Goal: Communication & Community: Share content

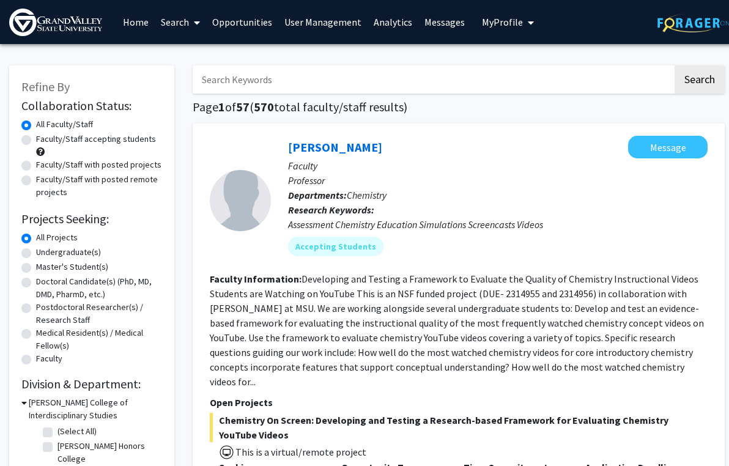
click at [77, 32] on img at bounding box center [55, 23] width 93 height 28
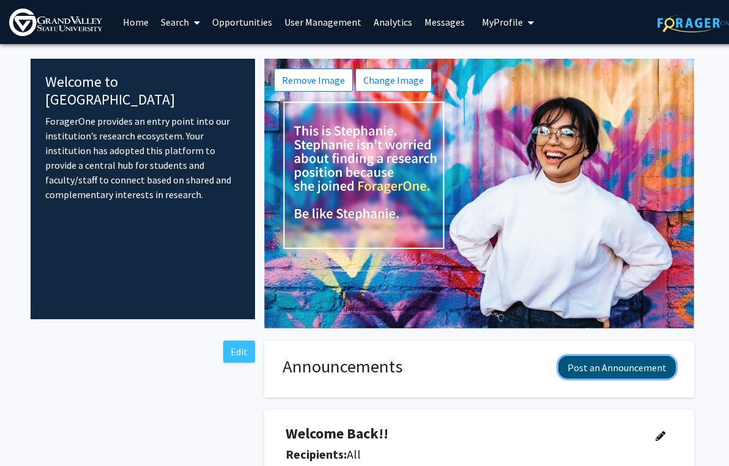
click at [622, 361] on button "Post an Announcement" at bounding box center [616, 367] width 117 height 23
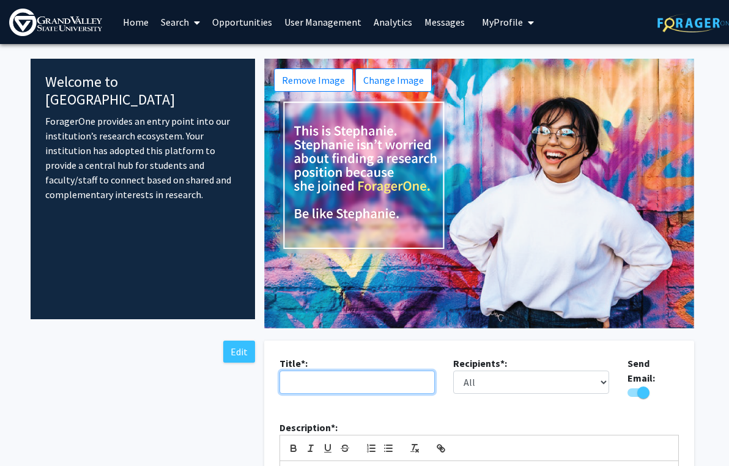
click at [421, 379] on input "text" at bounding box center [357, 381] width 156 height 23
type input "Help Students Connect — Update Your ForagerOne Profile"
drag, startPoint x: 396, startPoint y: 380, endPoint x: 482, endPoint y: 388, distance: 87.2
click at [492, 386] on div "Title*: Help Students Connect — Update Your ForagerOne Profile Recipients*: All…" at bounding box center [479, 383] width 418 height 54
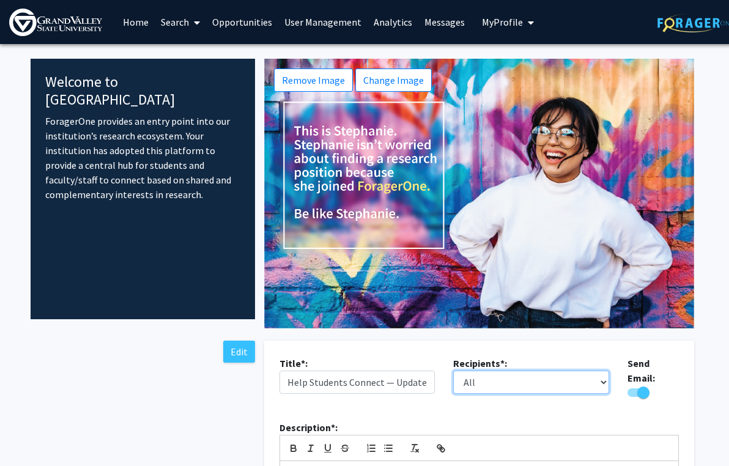
click at [481, 385] on select "All Faculty Students" at bounding box center [531, 381] width 156 height 23
click at [453, 370] on select "All Faculty Students" at bounding box center [531, 381] width 156 height 23
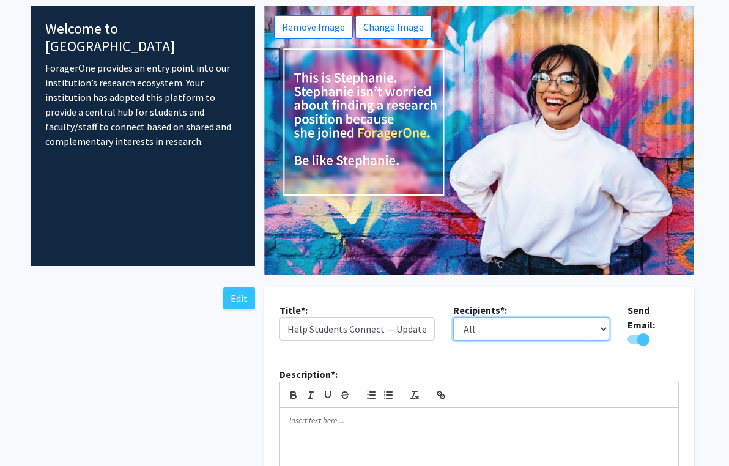
scroll to position [88, 0]
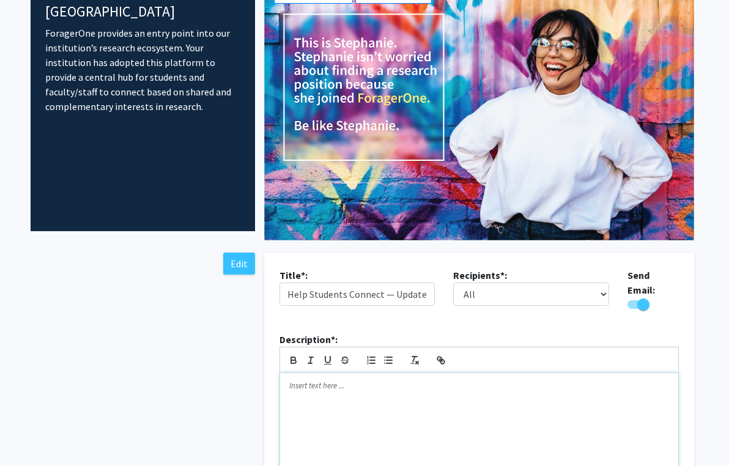
click at [366, 382] on p at bounding box center [479, 385] width 380 height 11
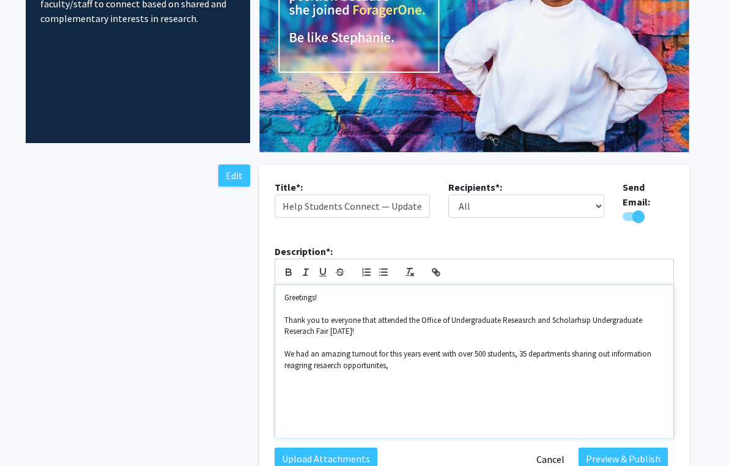
scroll to position [180, 0]
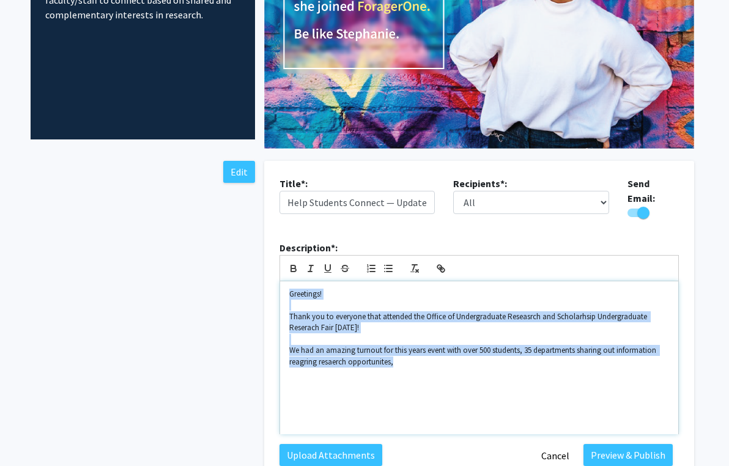
drag, startPoint x: 290, startPoint y: 288, endPoint x: 456, endPoint y: 359, distance: 180.2
click at [456, 359] on div "Greetings! Thank you to everyone that attended the Office of Undergraduate Rese…" at bounding box center [479, 357] width 398 height 153
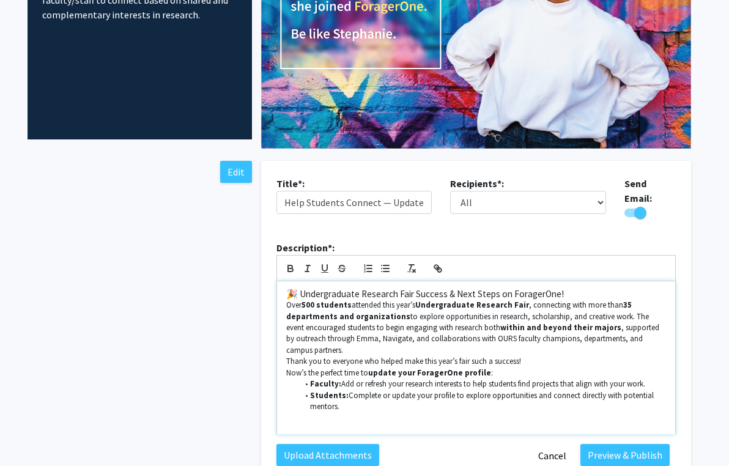
scroll to position [179, 3]
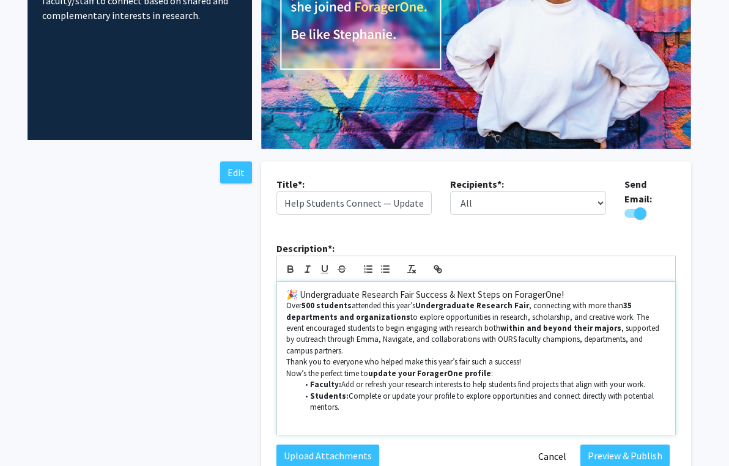
click at [577, 289] on h3 "🎉 Undergraduate Research Fair Success & Next Steps on ForagerOne!" at bounding box center [476, 294] width 380 height 11
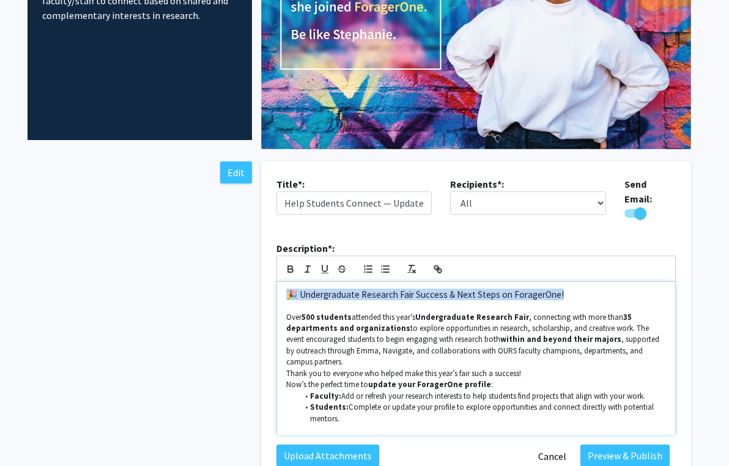
drag, startPoint x: 548, startPoint y: 292, endPoint x: 281, endPoint y: 292, distance: 267.8
click at [281, 292] on div "🎉 Undergraduate Research Fair Success & Next Steps on ForagerOne! Over 500 stud…" at bounding box center [476, 358] width 398 height 153
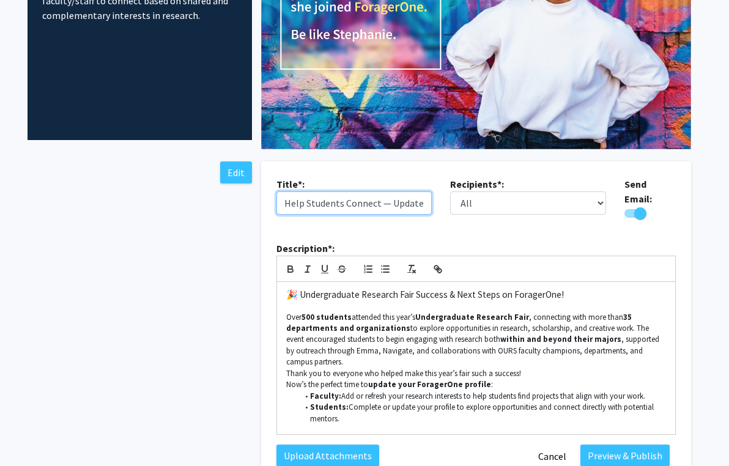
click at [317, 202] on input "Help Students Connect — Update Your ForagerOne Profile" at bounding box center [354, 202] width 156 height 23
paste input "🎉 Undergraduate Research Fair Success & Next Steps on ForagerOne!"
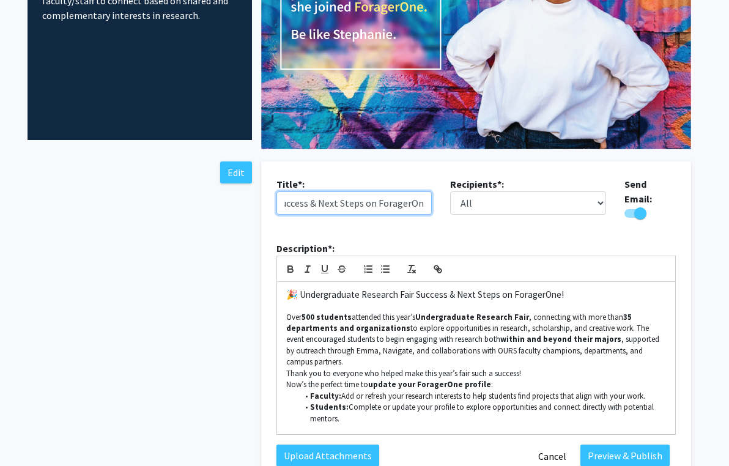
drag, startPoint x: 289, startPoint y: 201, endPoint x: 468, endPoint y: 205, distance: 179.8
click at [468, 205] on div "Title*: 🎉 Undergraduate Research Fair Success & Next Steps on ForagerOne! Recip…" at bounding box center [476, 204] width 418 height 54
click at [406, 204] on input "🎉 Undergraduate Research Fair Success & Next Steps on ForagerOne!" at bounding box center [354, 202] width 156 height 23
drag, startPoint x: 401, startPoint y: 205, endPoint x: 204, endPoint y: 215, distance: 197.1
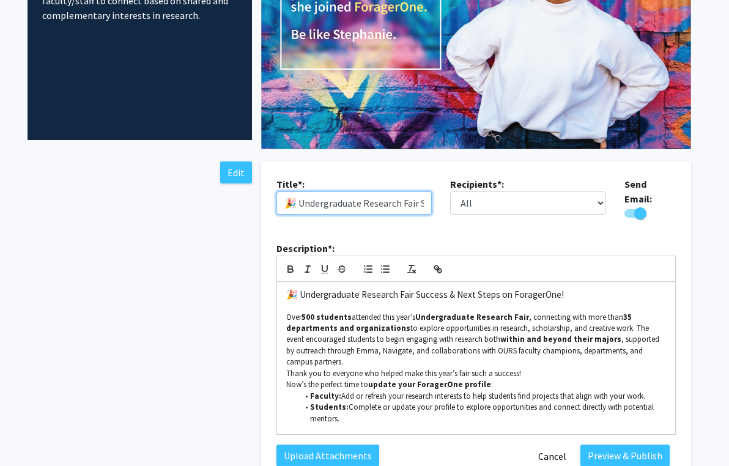
click at [295, 207] on input "🎉 Undergraduate Research Fair Success & Next Steps on ForagerOne!" at bounding box center [354, 202] width 156 height 23
click at [298, 205] on input "🎉 Undergraduate Research Fair Success & Next Steps on ForagerOne!" at bounding box center [354, 202] width 156 height 23
type input "Undergraduate Research Fair Success & Next Steps on ForagerOne!"
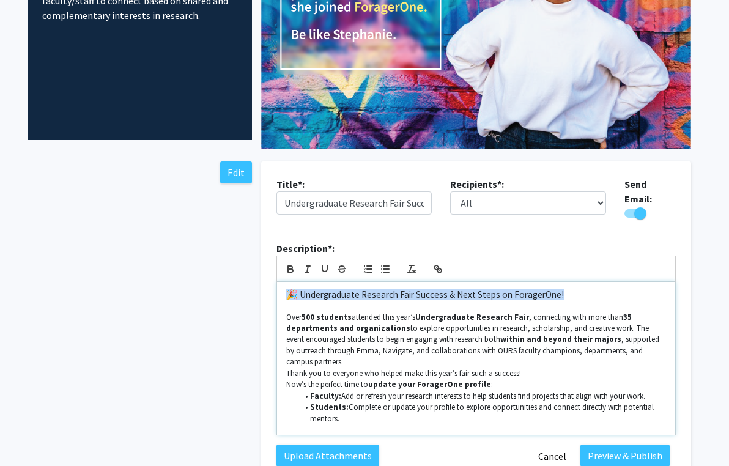
drag, startPoint x: 562, startPoint y: 289, endPoint x: 238, endPoint y: 281, distance: 324.1
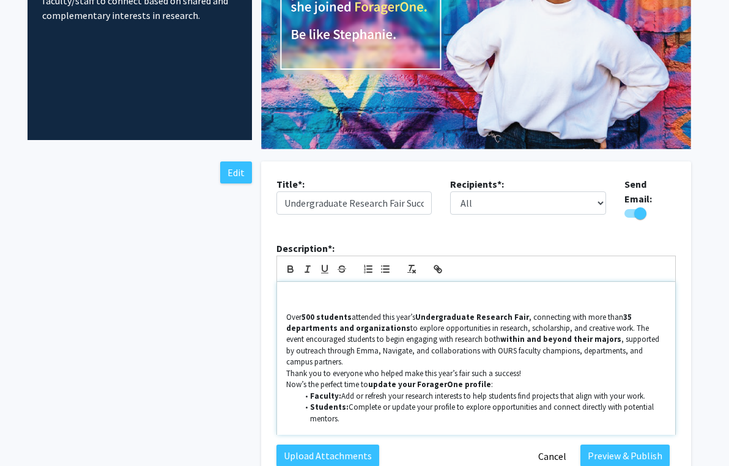
click at [287, 312] on p "Over 500 students attended this year’s Undergraduate Research Fair , connecting…" at bounding box center [476, 340] width 380 height 56
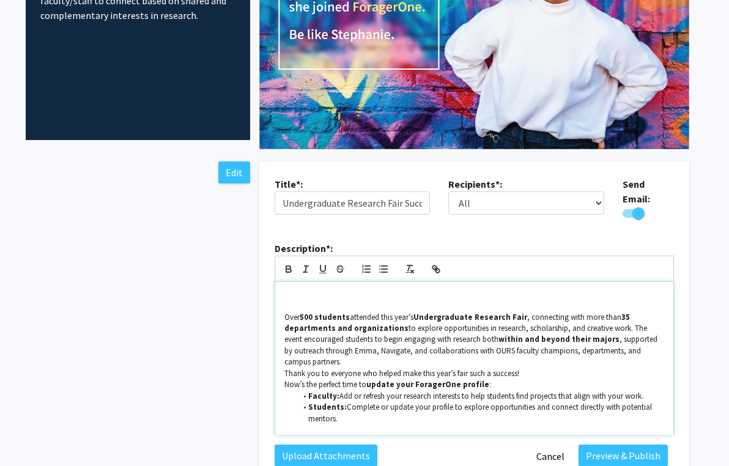
scroll to position [181, 5]
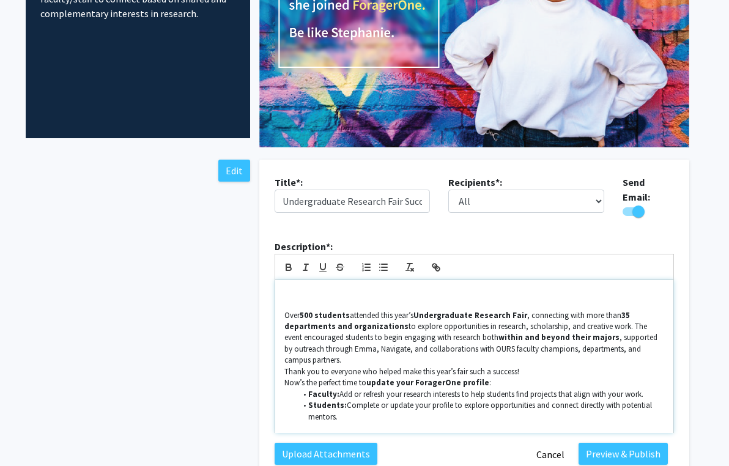
click at [293, 287] on h3 at bounding box center [474, 292] width 380 height 11
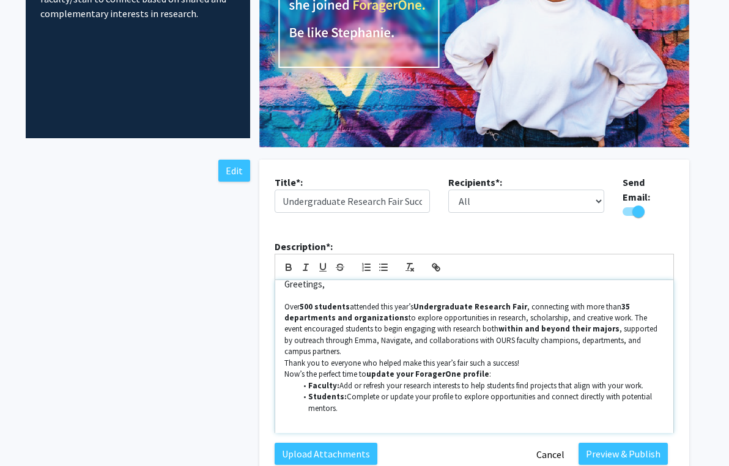
scroll to position [7, 0]
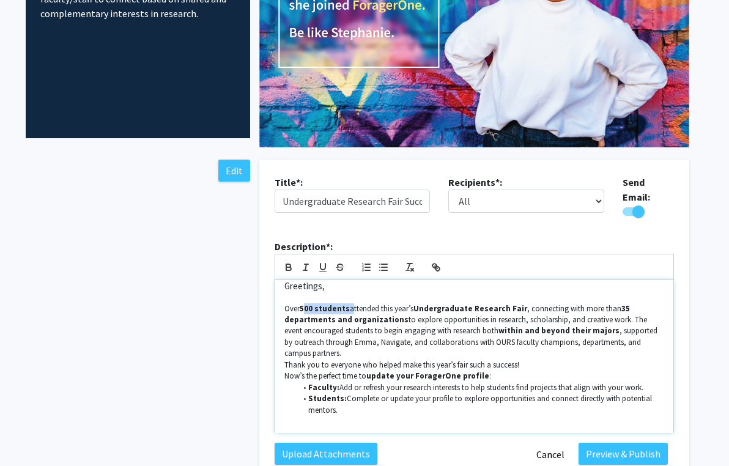
drag, startPoint x: 304, startPoint y: 301, endPoint x: 347, endPoint y: 301, distance: 43.4
click at [347, 303] on p "Over 500 students attended this year’s Undergraduate Research Fair , connecting…" at bounding box center [474, 331] width 380 height 56
click at [288, 262] on icon "button" at bounding box center [288, 267] width 11 height 11
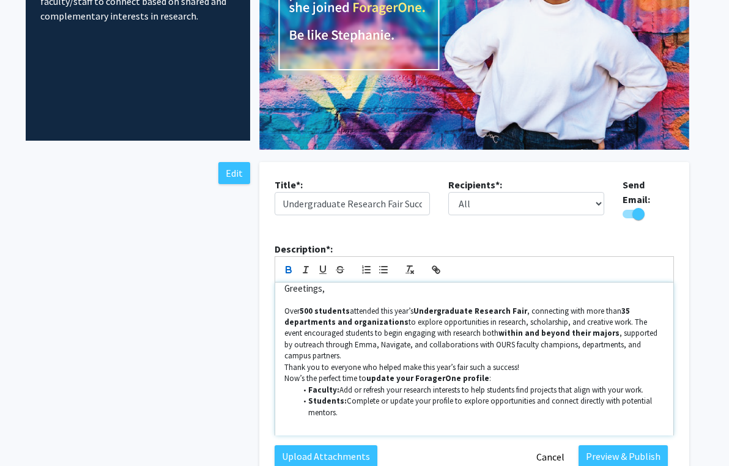
click at [315, 316] on strong "35 departments and organizations" at bounding box center [457, 316] width 347 height 21
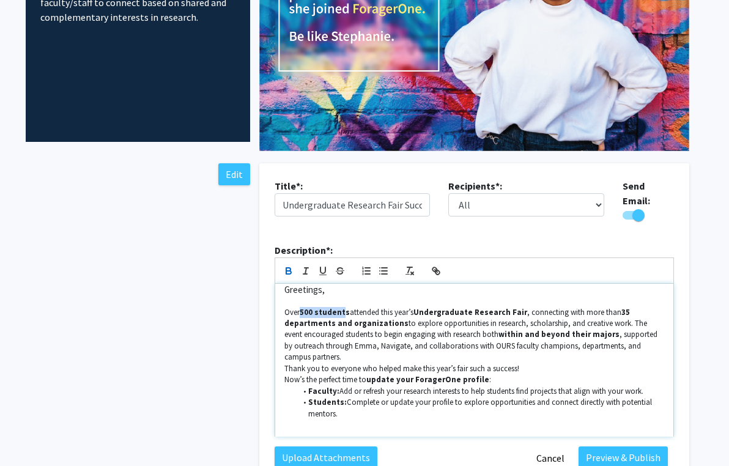
drag, startPoint x: 304, startPoint y: 306, endPoint x: 342, endPoint y: 306, distance: 38.5
click at [342, 307] on strong "500 students" at bounding box center [325, 312] width 50 height 10
click at [410, 319] on p "Over 500 students attended this year’s Undergraduate Research Fair , connecting…" at bounding box center [474, 335] width 380 height 56
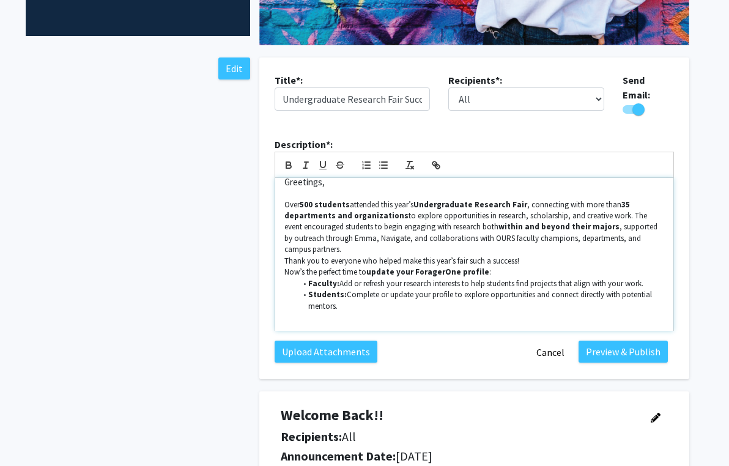
scroll to position [284, 5]
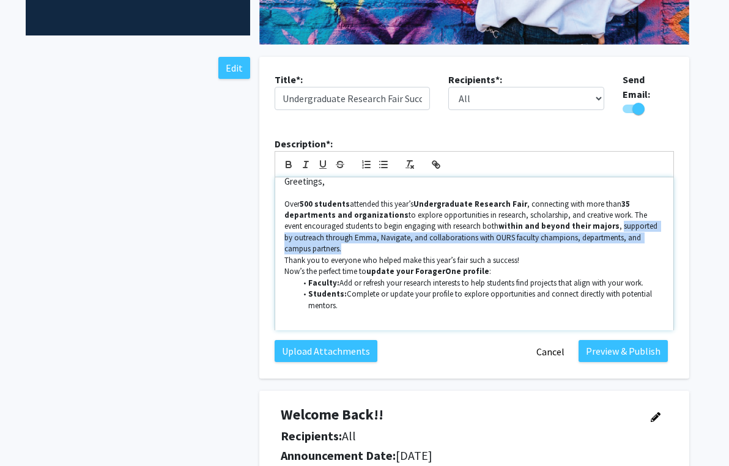
drag, startPoint x: 600, startPoint y: 224, endPoint x: 606, endPoint y: 240, distance: 16.8
click at [606, 240] on p "Over 500 students attended this year’s Undergraduate Research Fair , connecting…" at bounding box center [474, 227] width 380 height 56
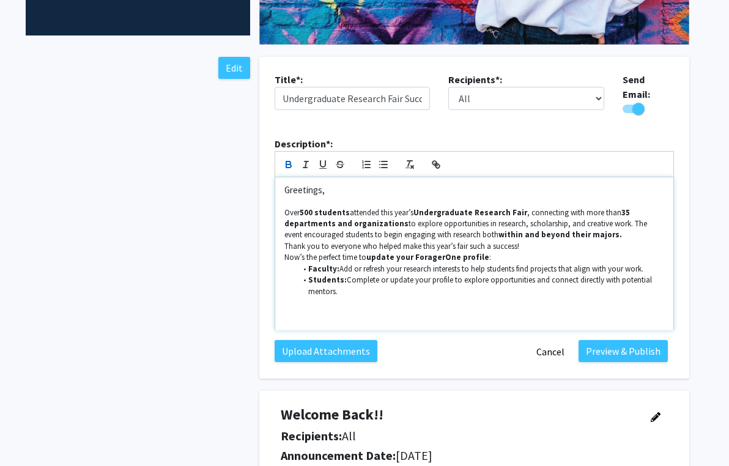
scroll to position [284, 5]
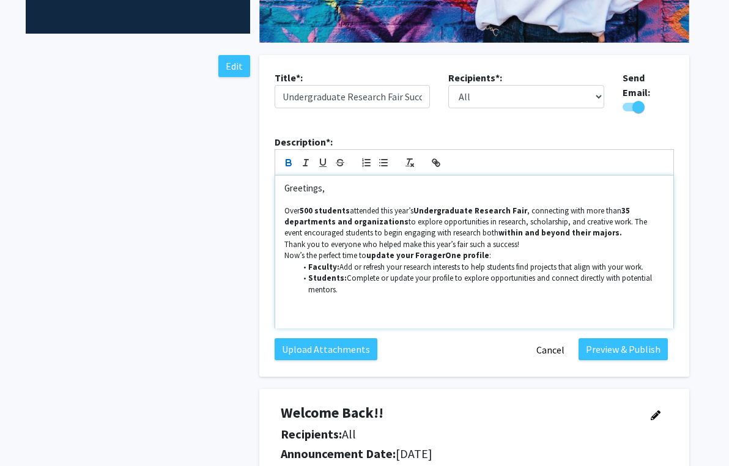
click at [288, 239] on p "Thank you to everyone who helped make this year’s fair such a success!" at bounding box center [474, 244] width 380 height 11
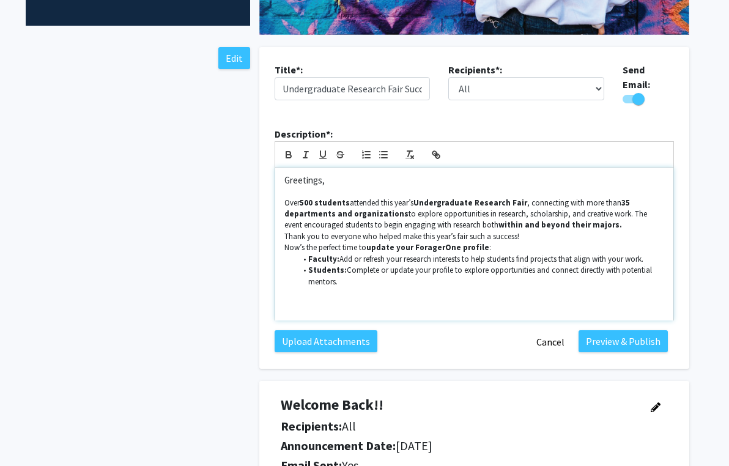
click at [286, 231] on p "Thank you to everyone who helped make this year’s fair such a success!" at bounding box center [474, 236] width 380 height 11
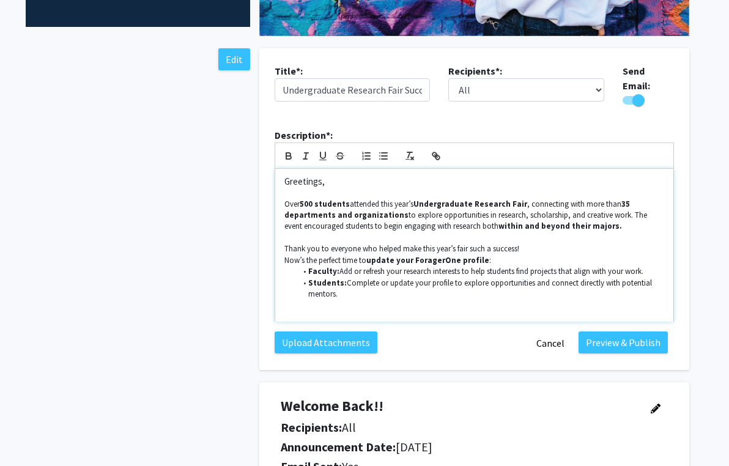
click at [281, 257] on div "Greetings, Over 500 students attended this year’s Undergraduate Research Fair ,…" at bounding box center [474, 245] width 398 height 153
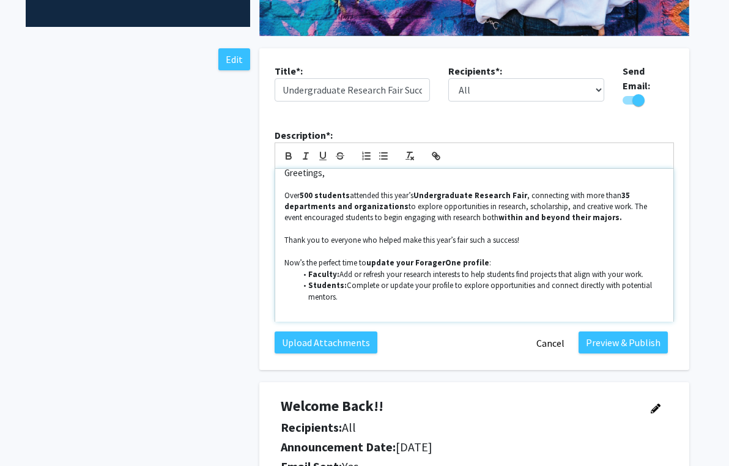
scroll to position [292, 3]
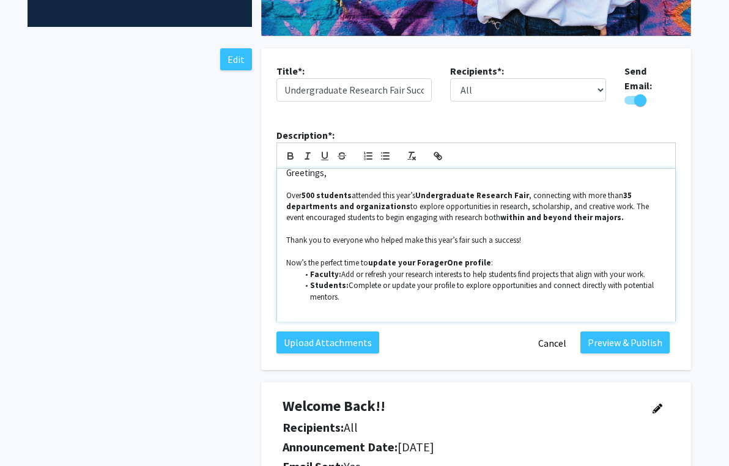
click at [349, 293] on li "Students: Complete or update your profile to explore opportunities and connect …" at bounding box center [482, 291] width 368 height 23
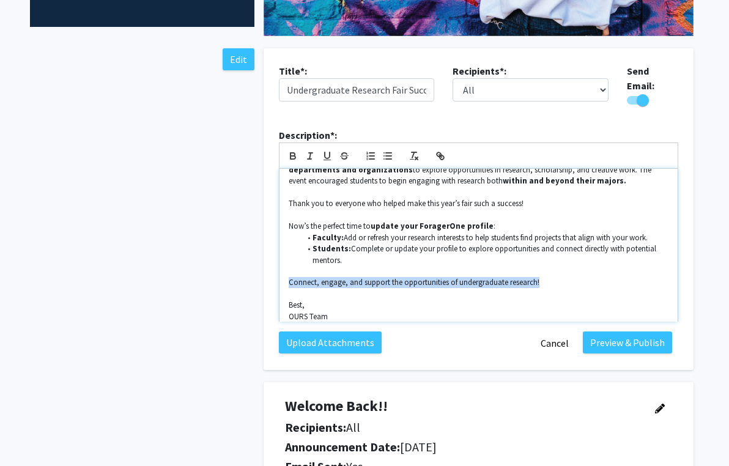
scroll to position [46, 0]
drag, startPoint x: 545, startPoint y: 278, endPoint x: 288, endPoint y: 279, distance: 257.4
click at [289, 279] on p "Connect, engage, and support the opportunities of undergraduate research!" at bounding box center [479, 281] width 380 height 11
copy p "Connect, engage, and support the opportunities of undergraduate research!"
click at [539, 288] on p at bounding box center [479, 293] width 380 height 11
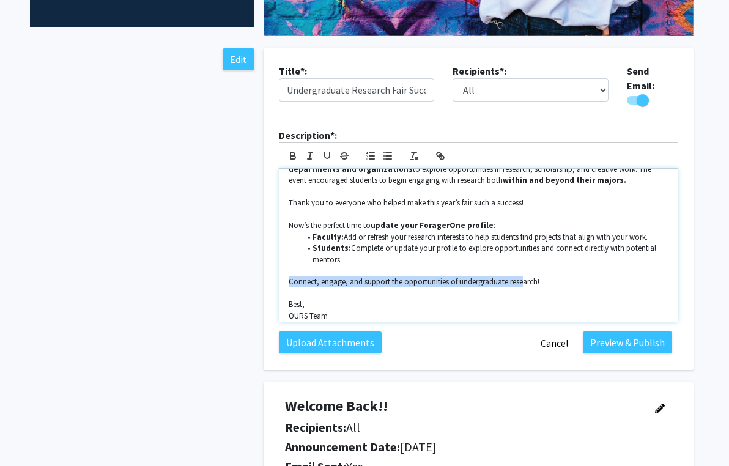
drag, startPoint x: 428, startPoint y: 278, endPoint x: 256, endPoint y: 280, distance: 172.4
click at [256, 280] on div "Title*: Undergraduate Research Fair Success & Next Steps on ForagerOne! Recipie…" at bounding box center [478, 209] width 448 height 322
drag, startPoint x: 543, startPoint y: 266, endPoint x: 550, endPoint y: 271, distance: 8.8
click at [546, 268] on p at bounding box center [479, 270] width 380 height 11
drag, startPoint x: 537, startPoint y: 273, endPoint x: 290, endPoint y: 282, distance: 247.2
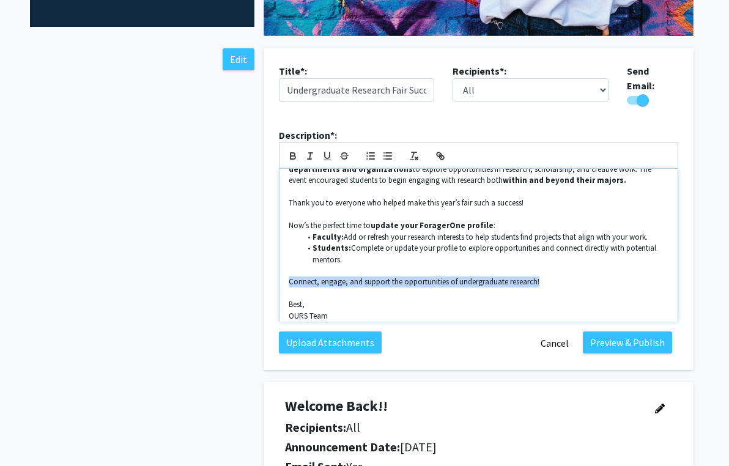
click at [290, 282] on div "Greetings, Over 500 students attended this year’s Undergraduate Research Fair ,…" at bounding box center [478, 245] width 398 height 153
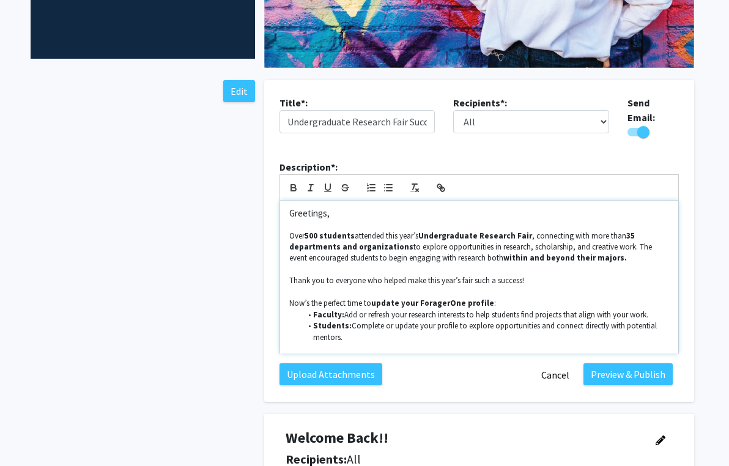
scroll to position [253, 0]
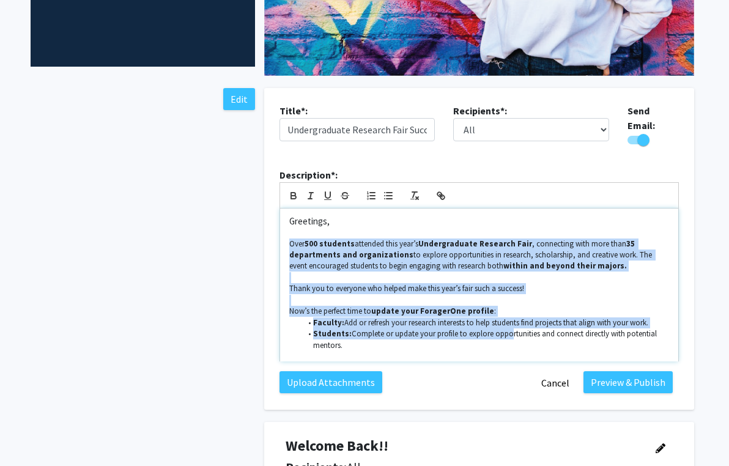
drag, startPoint x: 286, startPoint y: 233, endPoint x: 504, endPoint y: 327, distance: 237.7
click at [503, 327] on div "Greetings, Over 500 students attended this year’s Undergraduate Research Fair ,…" at bounding box center [479, 284] width 398 height 153
click at [291, 193] on icon "button" at bounding box center [293, 194] width 4 height 3
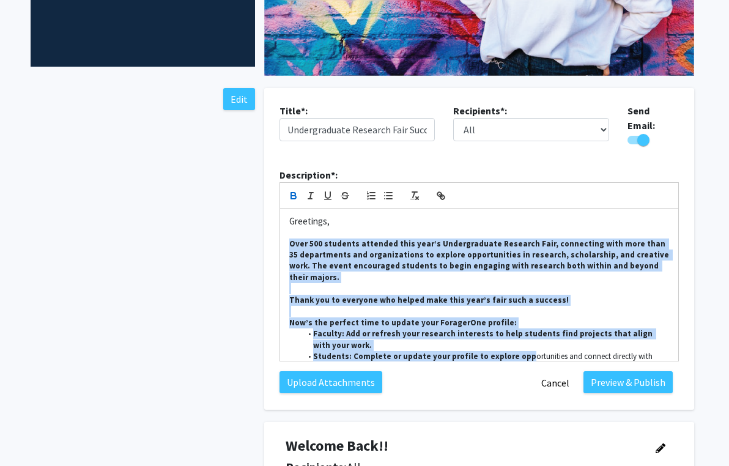
click at [291, 193] on icon "button" at bounding box center [293, 194] width 4 height 3
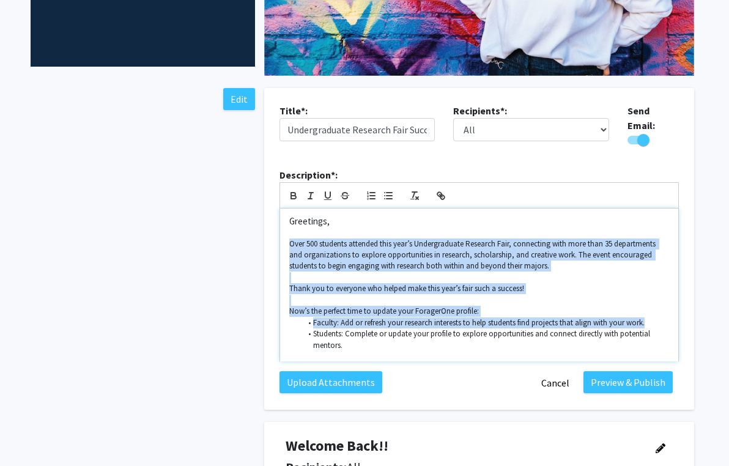
drag, startPoint x: 332, startPoint y: 249, endPoint x: 325, endPoint y: 249, distance: 7.3
click at [332, 249] on p "Over 500 students attended this year’s Undergraduate Research Fair, connecting …" at bounding box center [479, 255] width 380 height 34
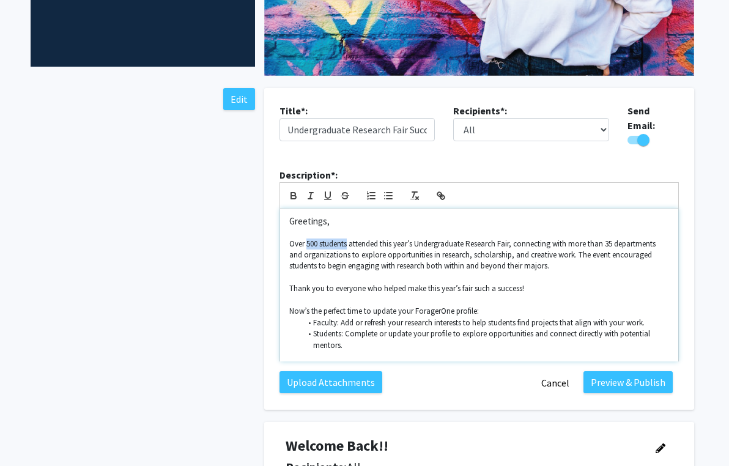
drag, startPoint x: 310, startPoint y: 237, endPoint x: 349, endPoint y: 240, distance: 39.2
click at [349, 240] on p "Over 500 students attended this year’s Undergraduate Research Fair, connecting …" at bounding box center [479, 255] width 380 height 34
click at [292, 191] on icon "button" at bounding box center [293, 195] width 11 height 11
drag, startPoint x: 312, startPoint y: 317, endPoint x: 342, endPoint y: 317, distance: 29.4
click at [342, 317] on li "Faculty: Add or refresh your research interests to help students find projects …" at bounding box center [485, 322] width 368 height 11
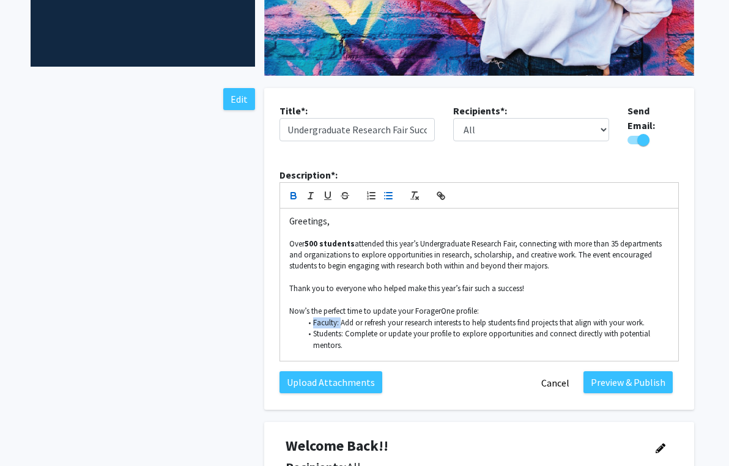
click at [293, 194] on icon "button" at bounding box center [293, 195] width 11 height 11
drag, startPoint x: 315, startPoint y: 327, endPoint x: 339, endPoint y: 328, distance: 23.2
click at [339, 328] on li "Students: Complete or update your profile to explore opportunities and connect …" at bounding box center [485, 339] width 368 height 23
click at [314, 328] on li "Students: Complete or update your profile to explore opportunities and connect …" at bounding box center [485, 339] width 368 height 23
drag, startPoint x: 314, startPoint y: 327, endPoint x: 342, endPoint y: 328, distance: 28.8
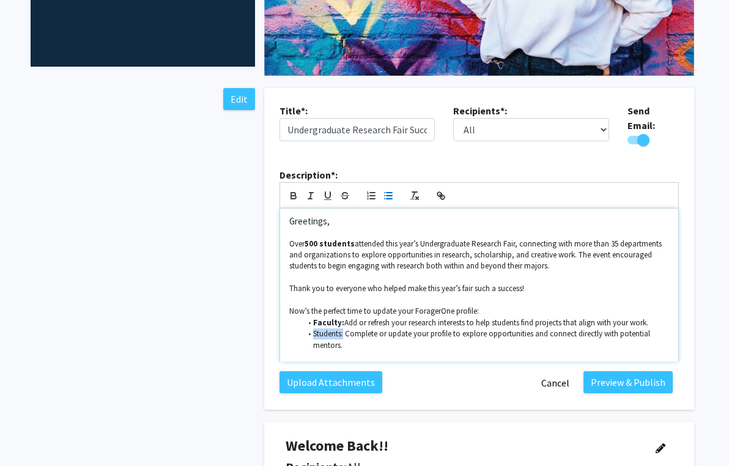
click at [342, 328] on li "Students: Complete or update your profile to explore opportunities and connect …" at bounding box center [485, 339] width 368 height 23
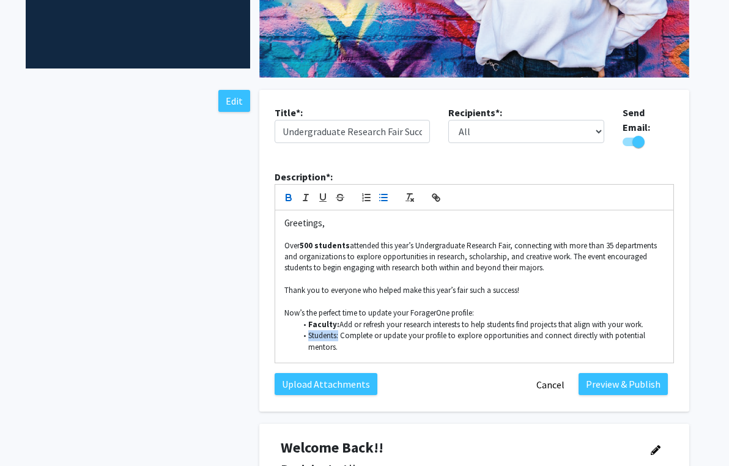
click at [296, 197] on button "button" at bounding box center [288, 197] width 17 height 15
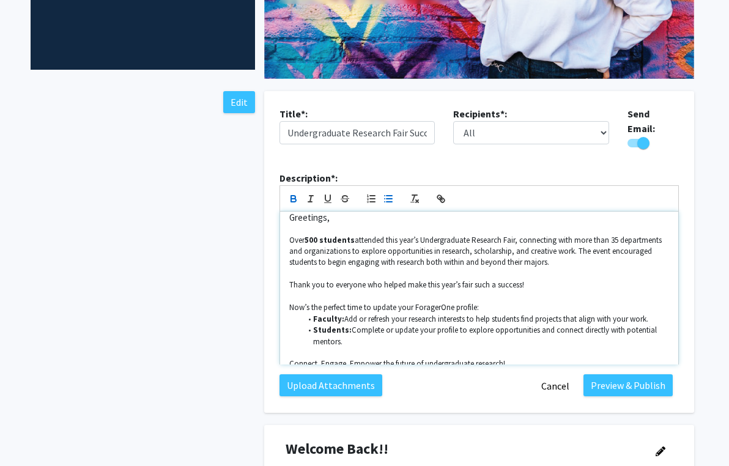
scroll to position [6, 0]
click at [378, 336] on li "Students: Complete or update your profile to explore opportunities and connect …" at bounding box center [485, 334] width 368 height 23
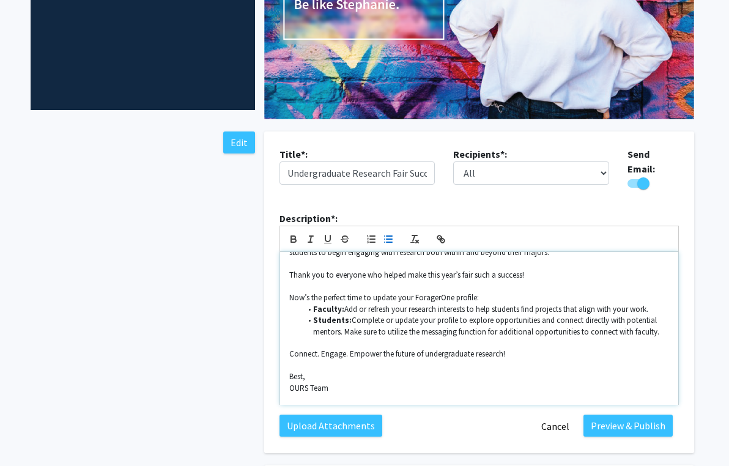
scroll to position [65, 0]
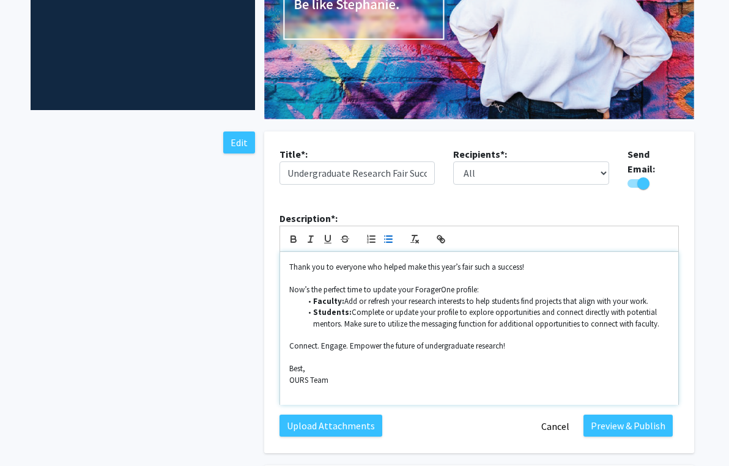
click at [284, 387] on div "Greetings, Over 500 students attended this year’s Undergraduate Research Fair, …" at bounding box center [479, 328] width 398 height 153
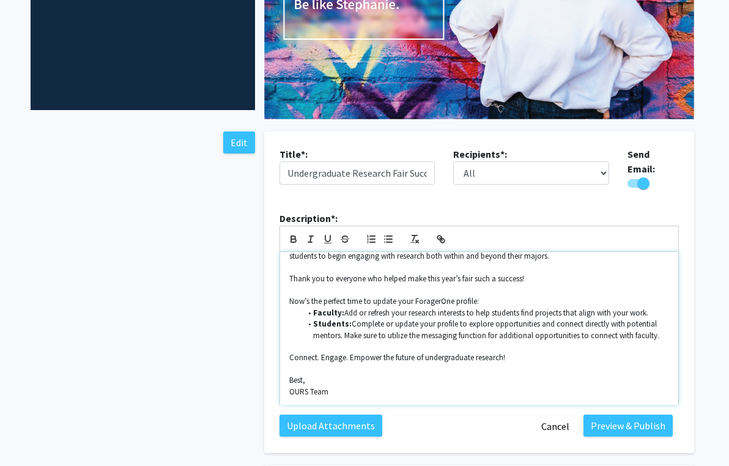
scroll to position [0, 0]
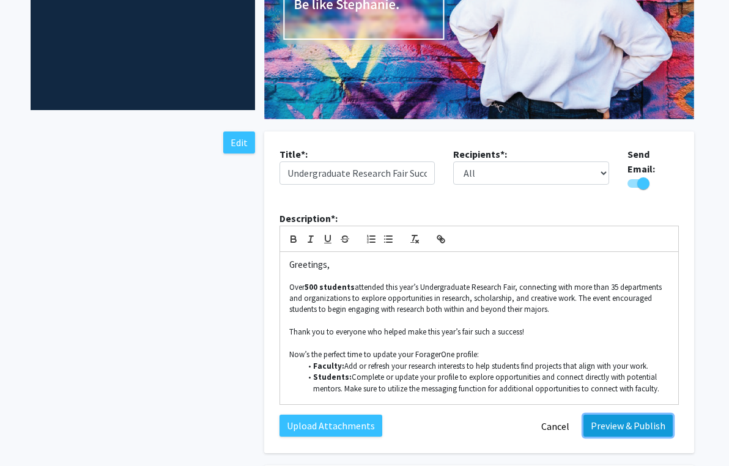
click at [643, 424] on button "Preview & Publish" at bounding box center [627, 426] width 89 height 22
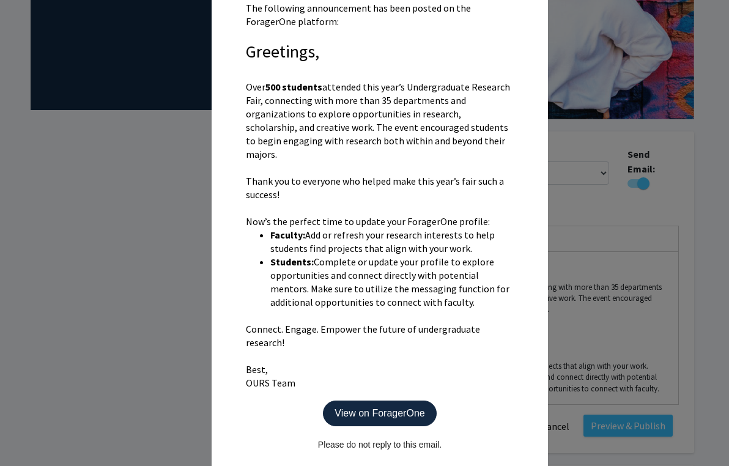
scroll to position [437, 0]
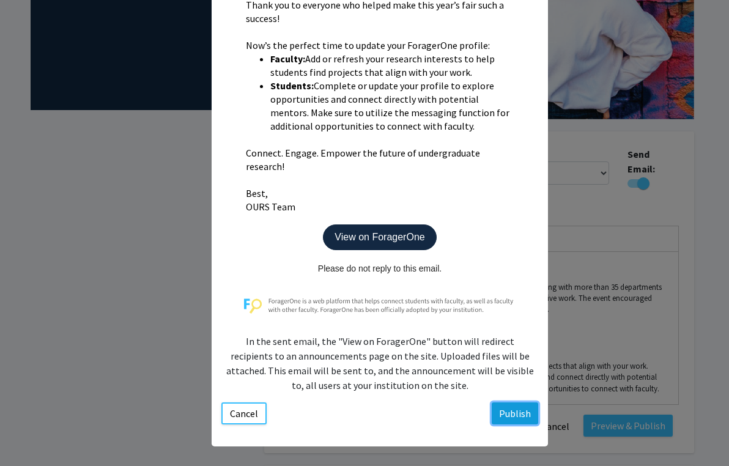
click at [514, 402] on button "Publish" at bounding box center [515, 413] width 46 height 22
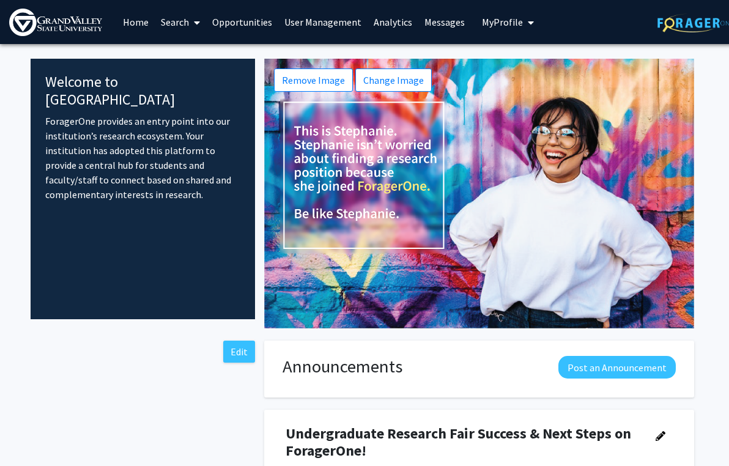
scroll to position [0, 5]
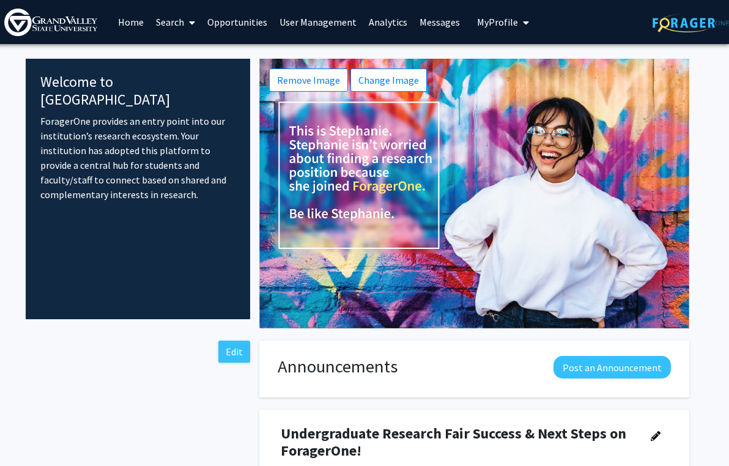
click at [83, 116] on p "ForagerOne provides an entry point into our institution’s research ecosystem. Y…" at bounding box center [137, 158] width 195 height 88
click at [56, 85] on h4 "Welcome to [GEOGRAPHIC_DATA]" at bounding box center [137, 90] width 195 height 35
click at [234, 345] on button "Edit" at bounding box center [234, 352] width 32 height 22
click at [98, 114] on p "ForagerOne provides an entry point into our institution’s research ecosystem. Y…" at bounding box center [137, 158] width 195 height 88
drag, startPoint x: 40, startPoint y: 103, endPoint x: 131, endPoint y: 190, distance: 125.9
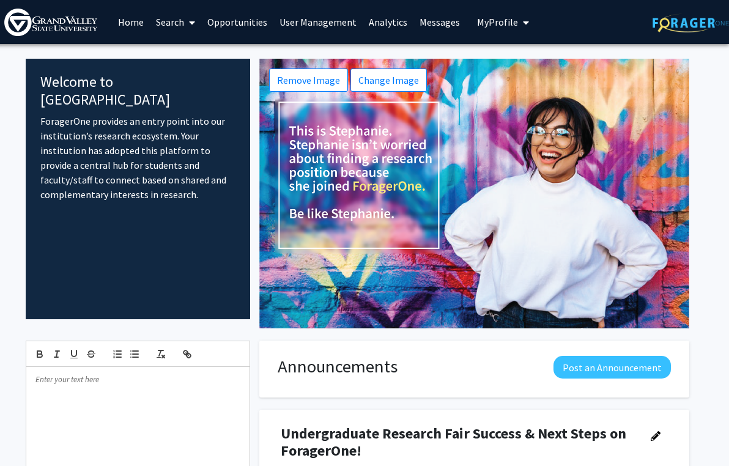
click at [131, 190] on div "Welcome to ForagerOne ForagerOne provides an entry point into our institution’s…" at bounding box center [138, 189] width 224 height 260
copy p "ForagerOne provides an entry point into our institution’s research ecosystem. Y…"
